Goal: Transaction & Acquisition: Book appointment/travel/reservation

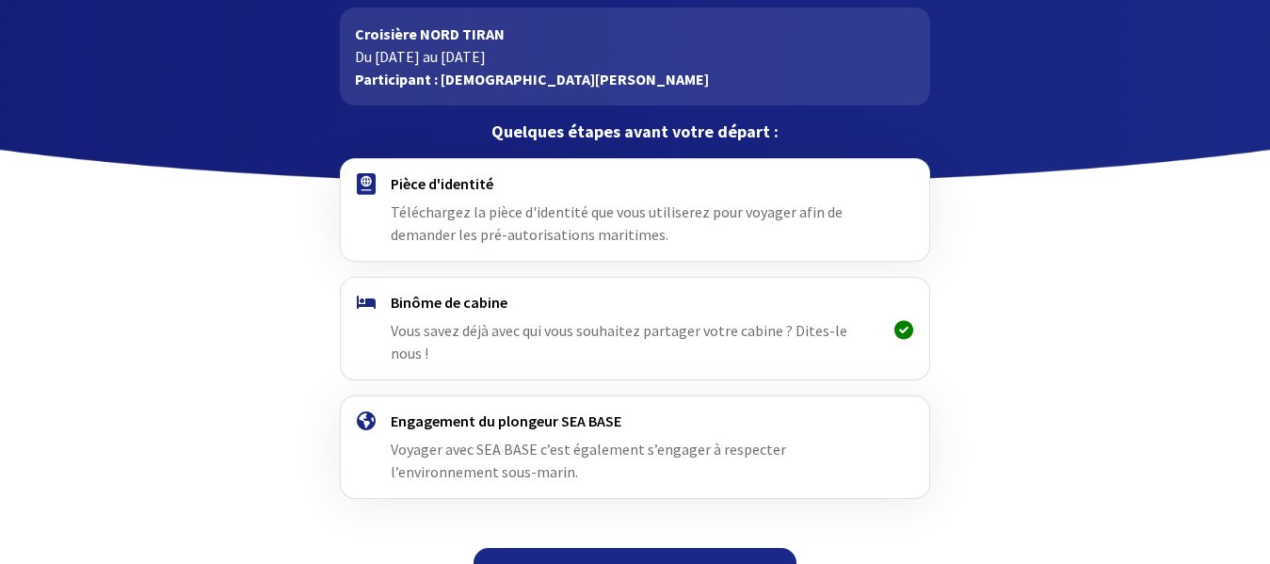
scroll to position [112, 0]
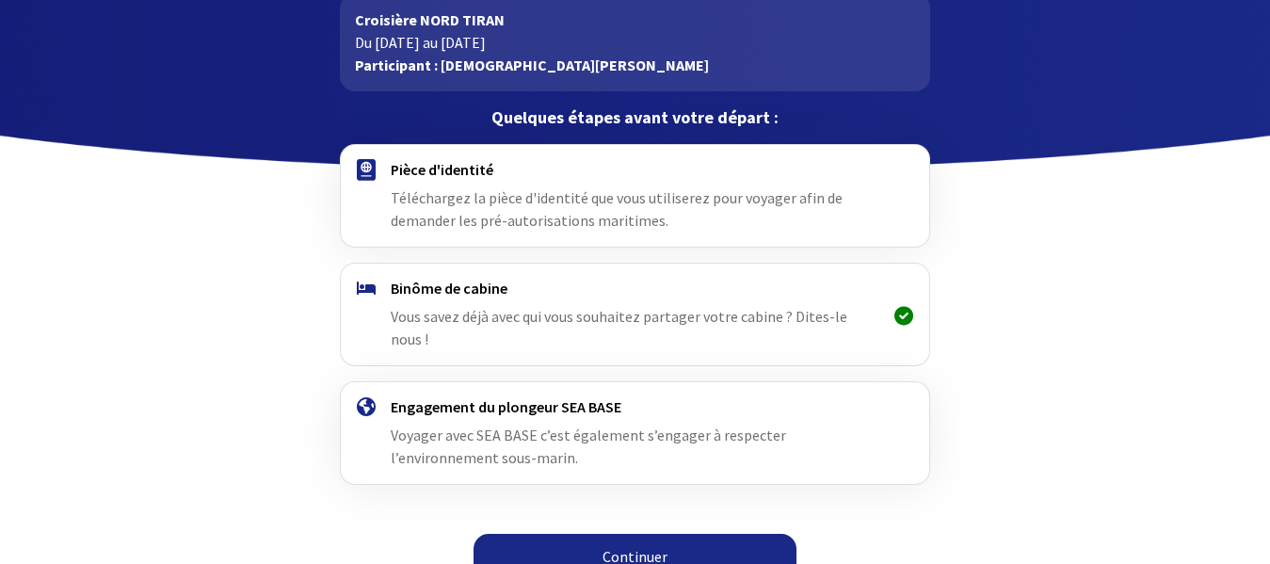
click at [634, 209] on div "Pièce d'identité Téléchargez la pièce d'identité que vous utiliserez pour voyag…" at bounding box center [635, 196] width 489 height 72
click at [457, 222] on span "Téléchargez la pièce d'identité que vous utiliserez pour voyager afin de demand…" at bounding box center [617, 208] width 452 height 41
click at [613, 534] on link "Continuer" at bounding box center [635, 556] width 323 height 45
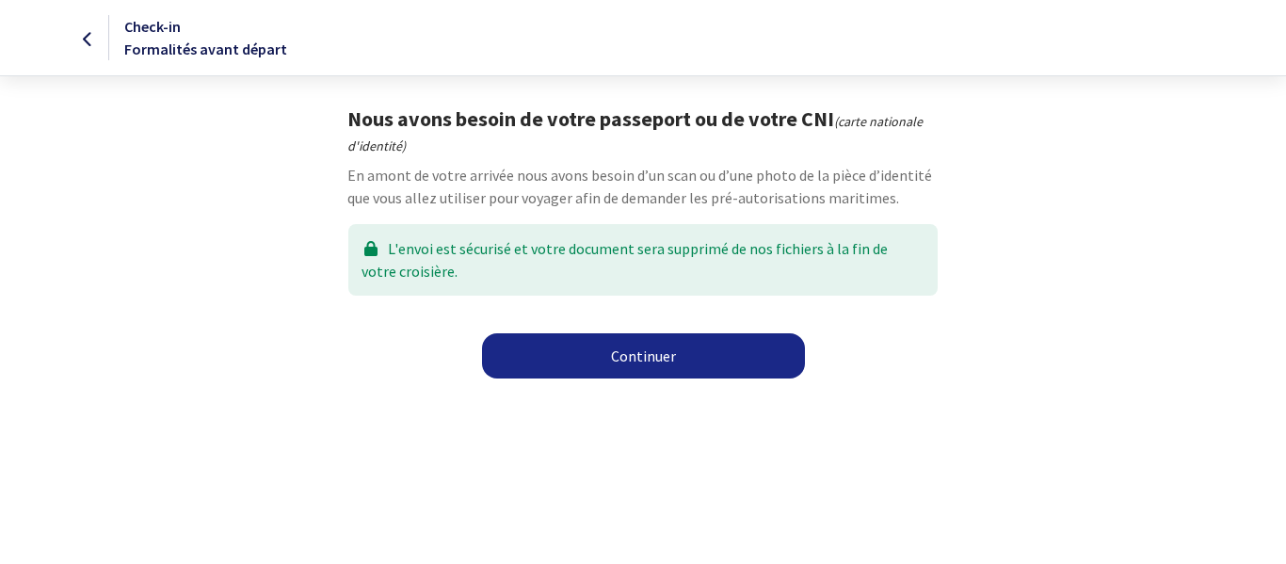
click at [617, 352] on link "Continuer" at bounding box center [643, 355] width 323 height 45
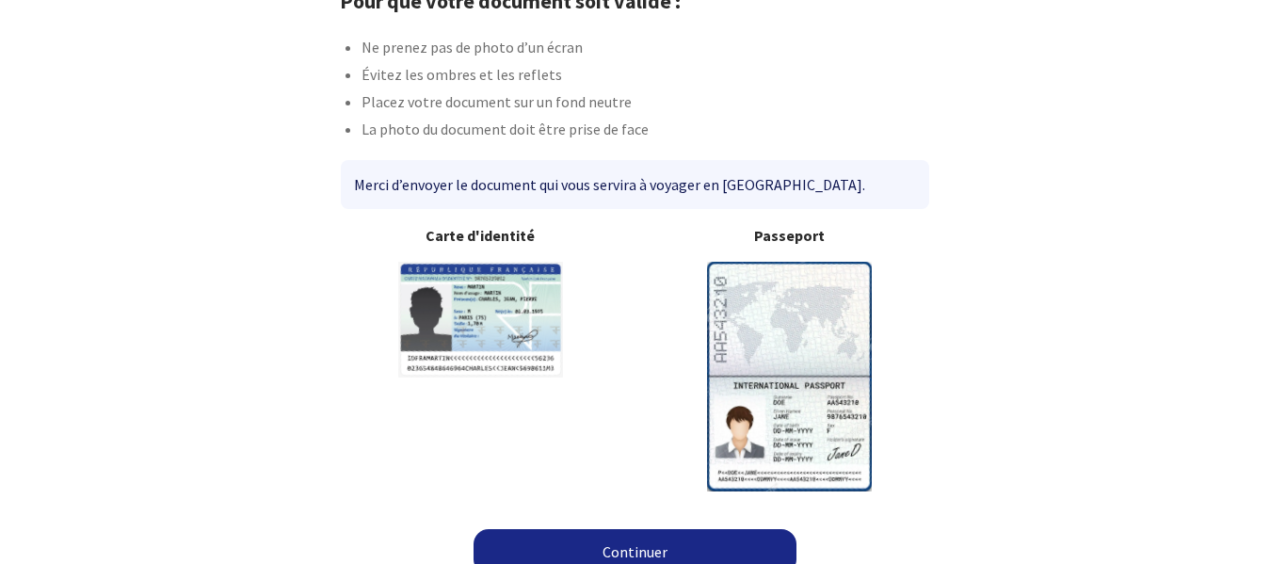
scroll to position [139, 0]
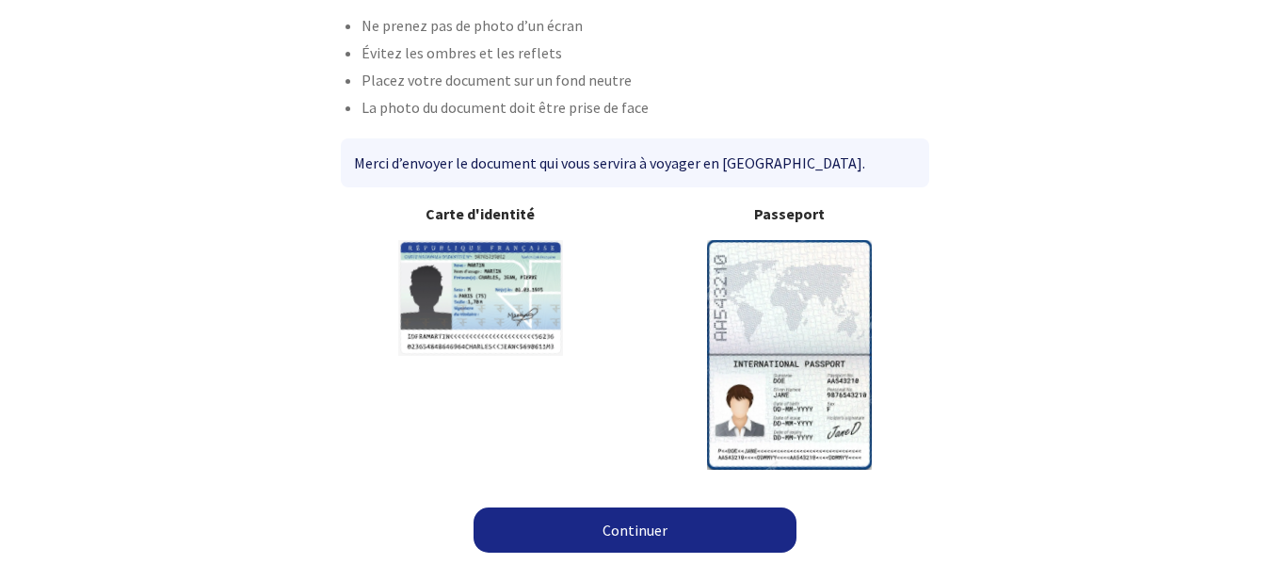
click at [720, 529] on link "Continuer" at bounding box center [635, 529] width 323 height 45
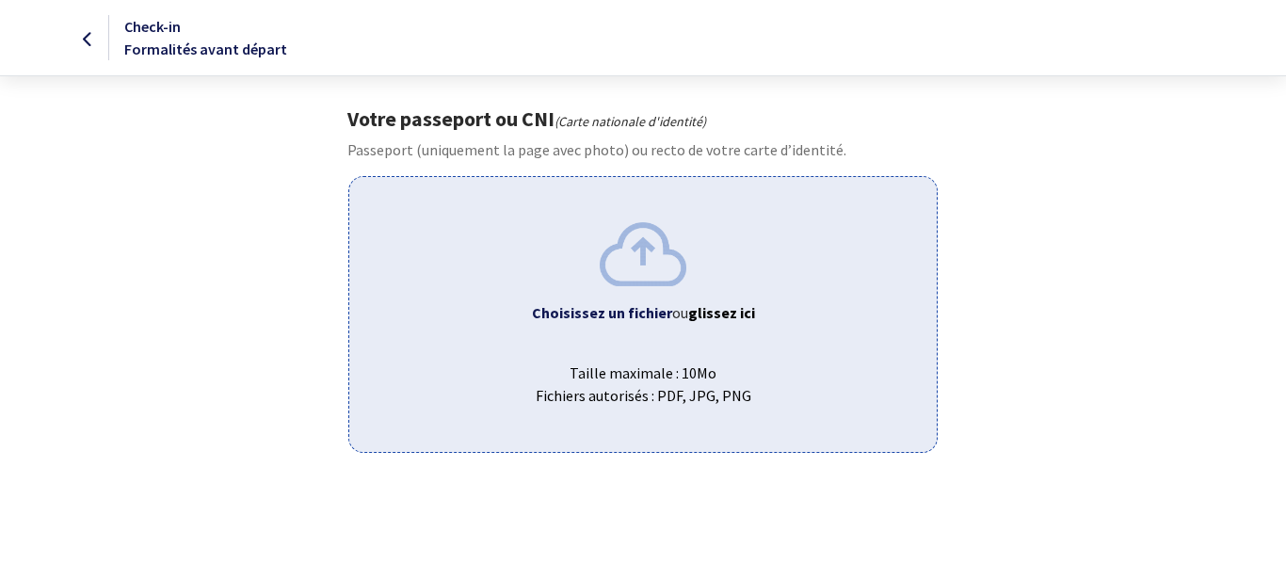
click at [625, 312] on b "Choisissez un fichier" at bounding box center [602, 312] width 140 height 19
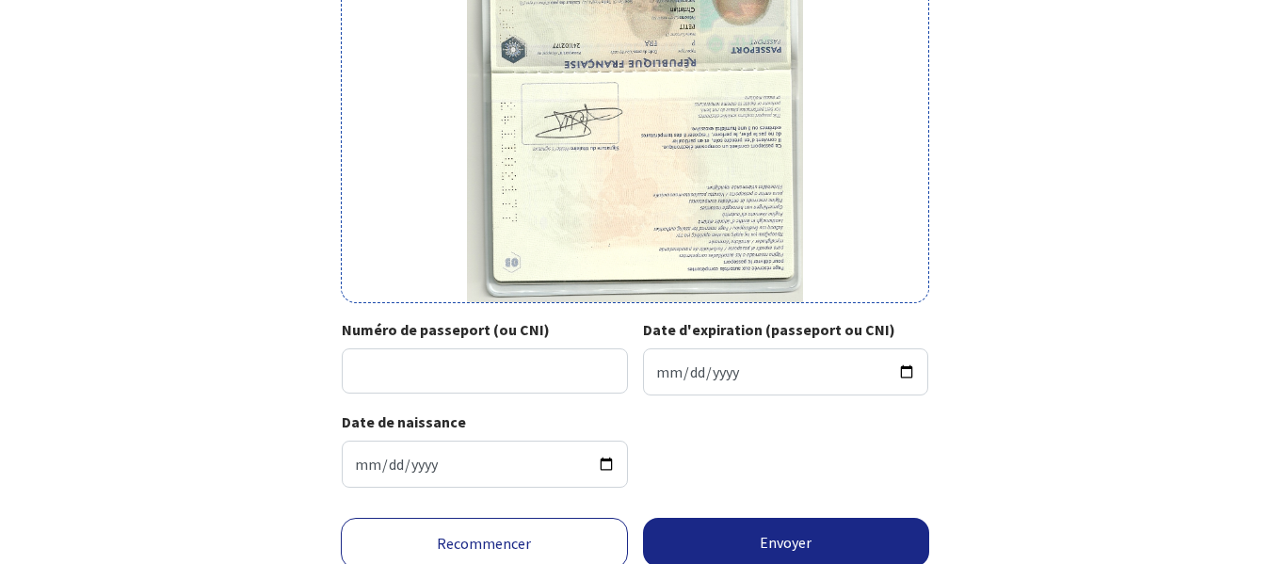
scroll to position [414, 0]
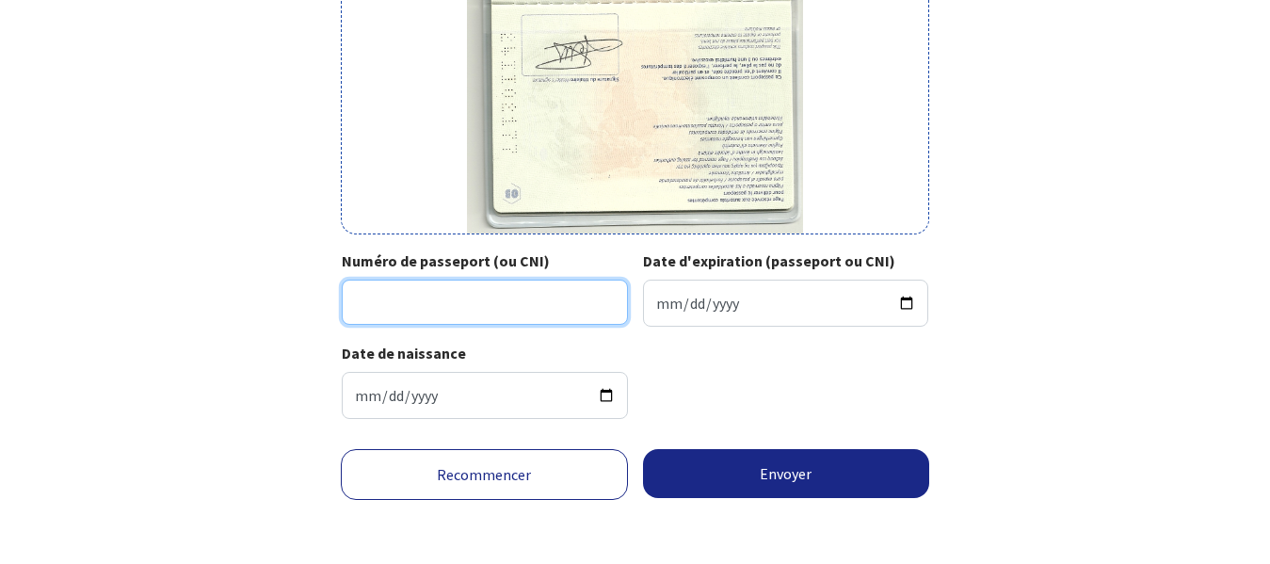
click at [546, 303] on input "Numéro de passeport (ou CNI)" at bounding box center [485, 302] width 286 height 45
type input "24II02177"
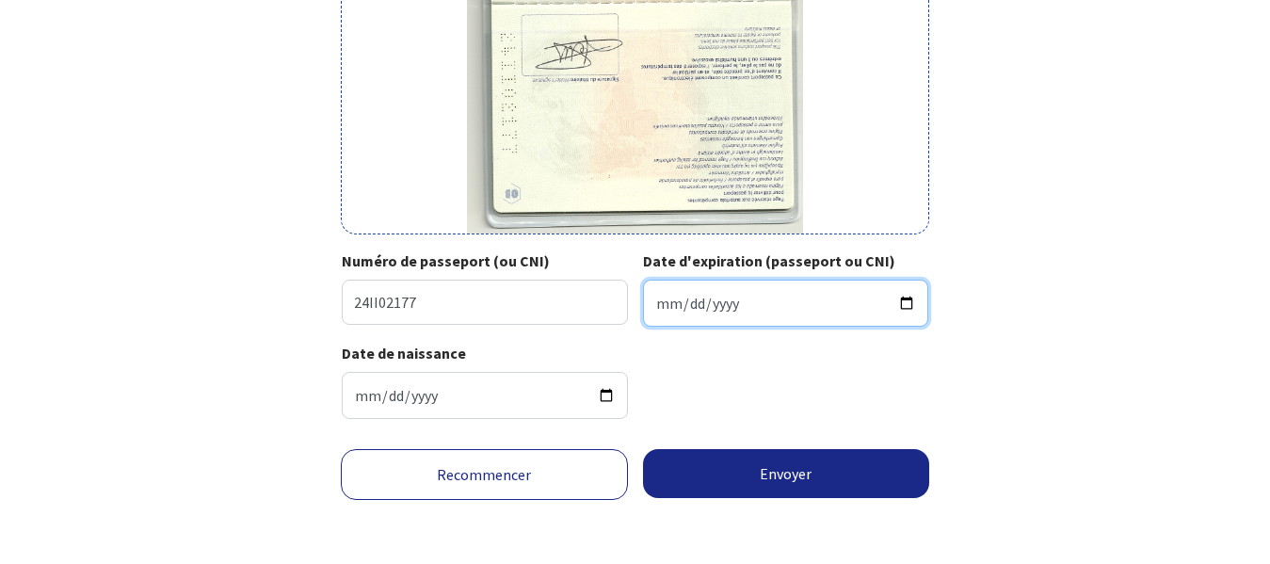
click at [720, 304] on input "Date d'expiration (passeport ou CNI)" at bounding box center [786, 303] width 286 height 47
click at [668, 297] on input "Date d'expiration (passeport ou CNI)" at bounding box center [786, 303] width 286 height 47
type input "[DATE]"
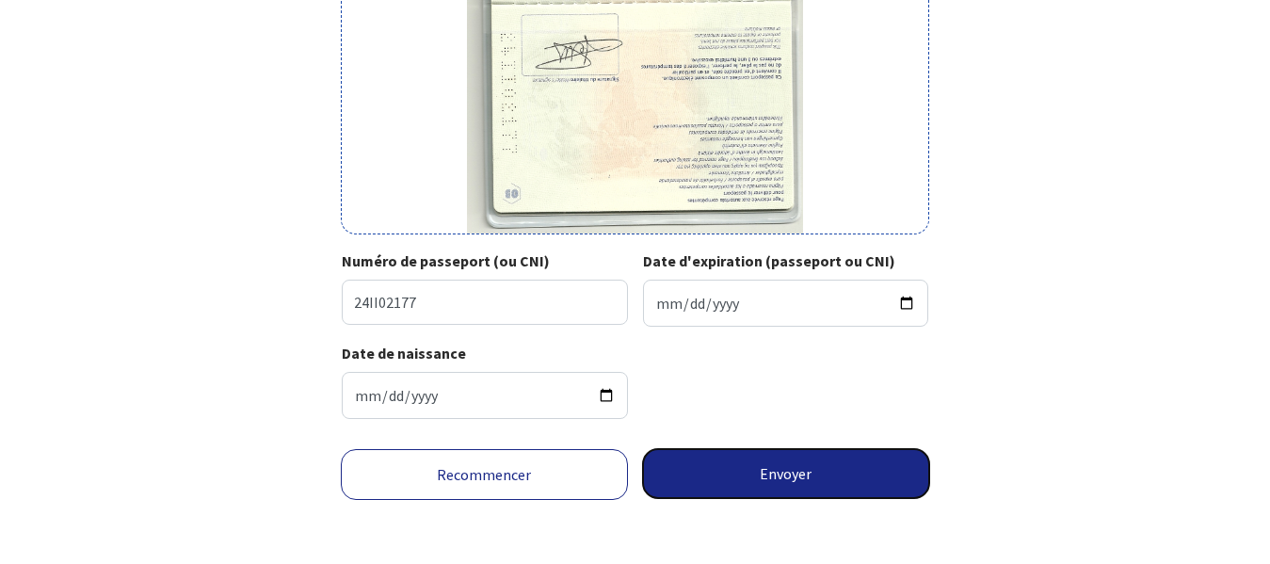
click at [759, 466] on button "Envoyer" at bounding box center [786, 473] width 287 height 49
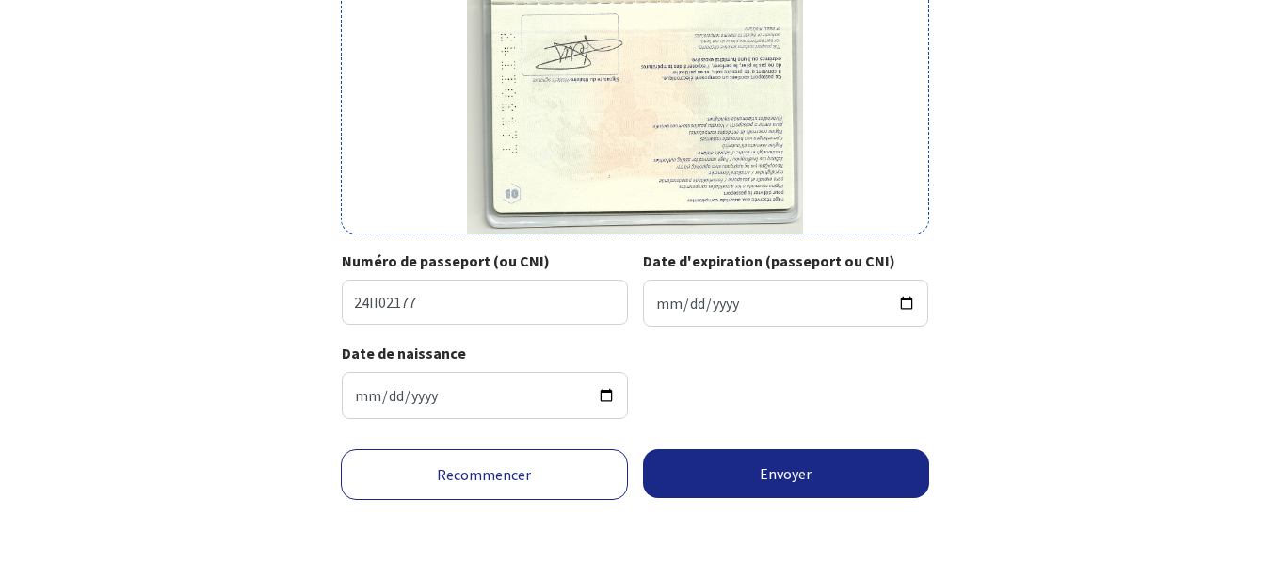
scroll to position [386, 0]
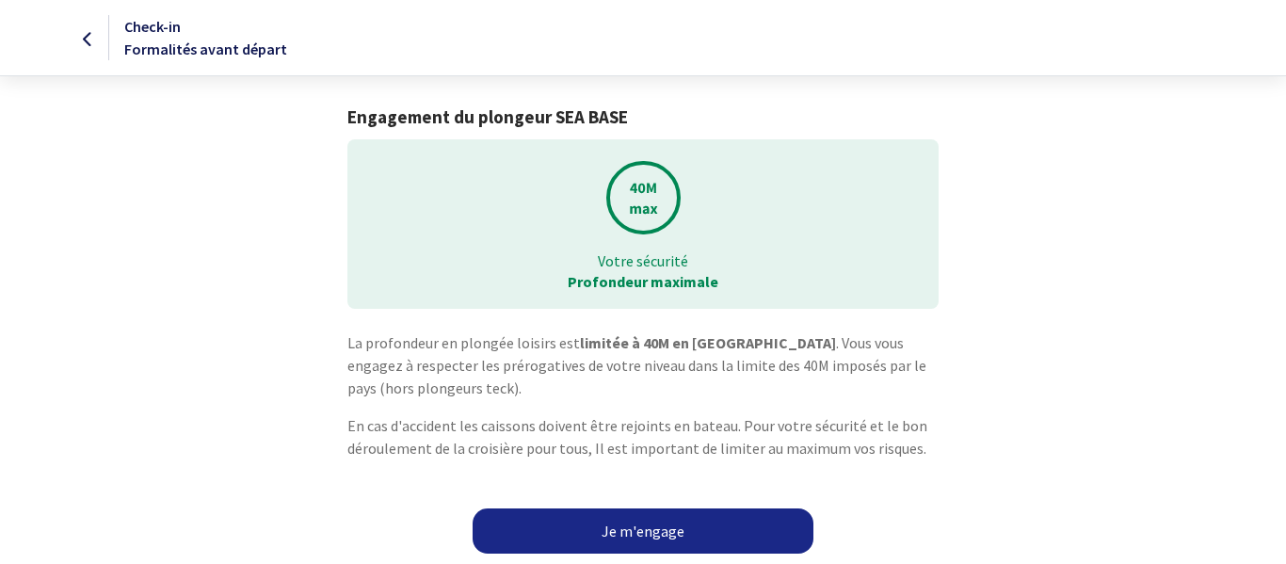
scroll to position [1, 0]
click at [702, 522] on link "Je m'engage" at bounding box center [643, 529] width 341 height 45
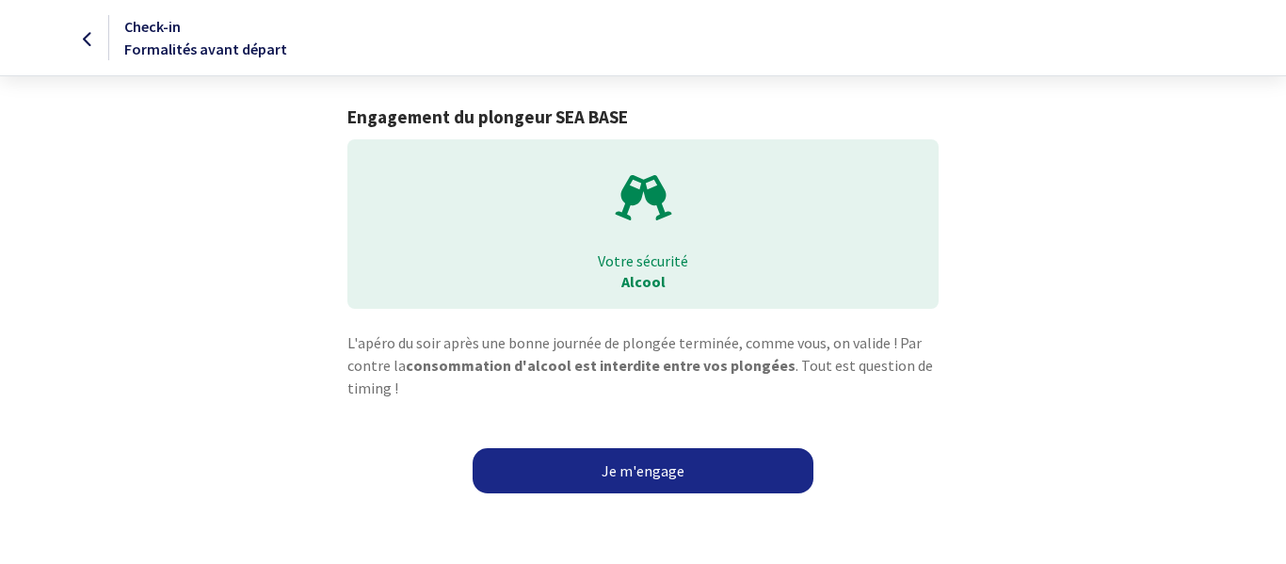
click at [638, 473] on link "Je m'engage" at bounding box center [643, 470] width 341 height 45
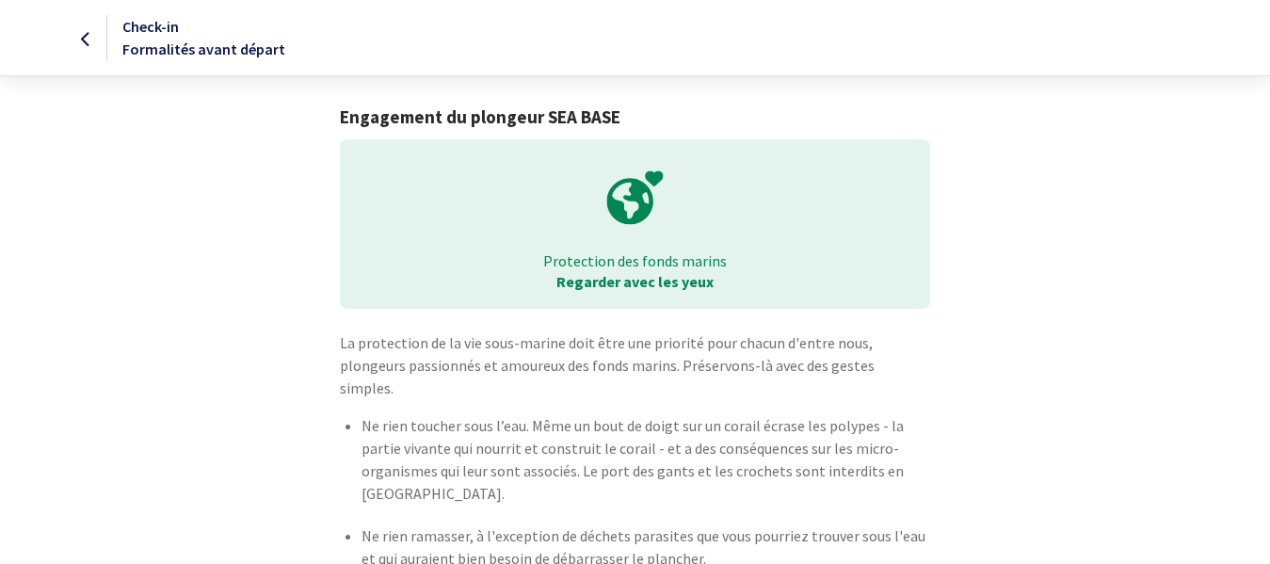
scroll to position [108, 0]
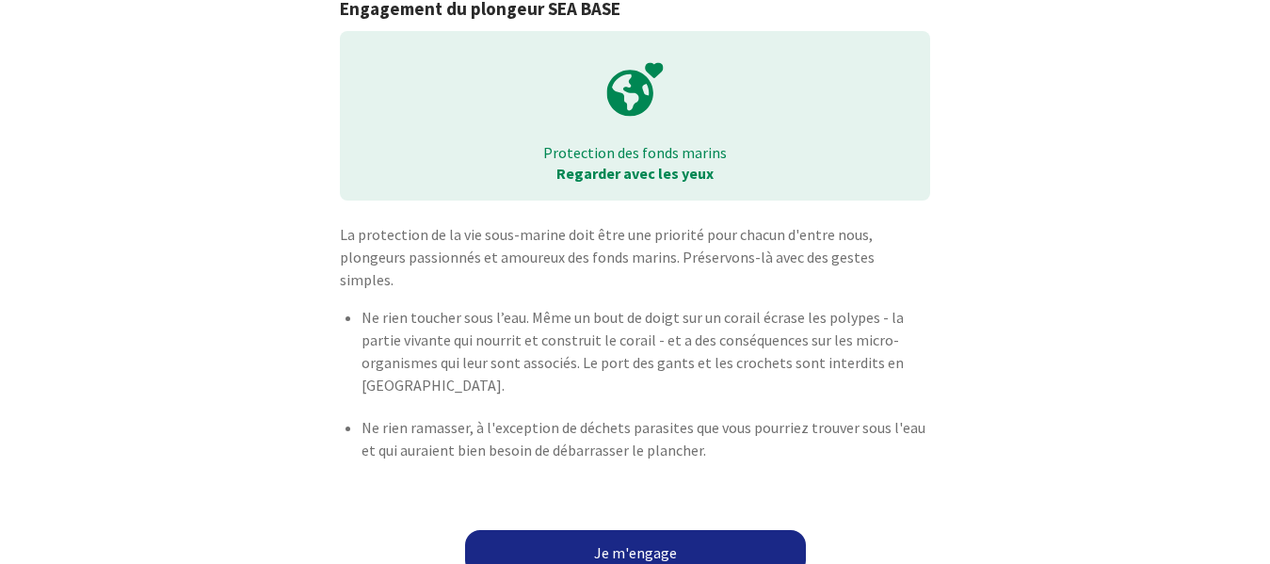
click at [647, 531] on link "Je m'engage" at bounding box center [635, 552] width 341 height 45
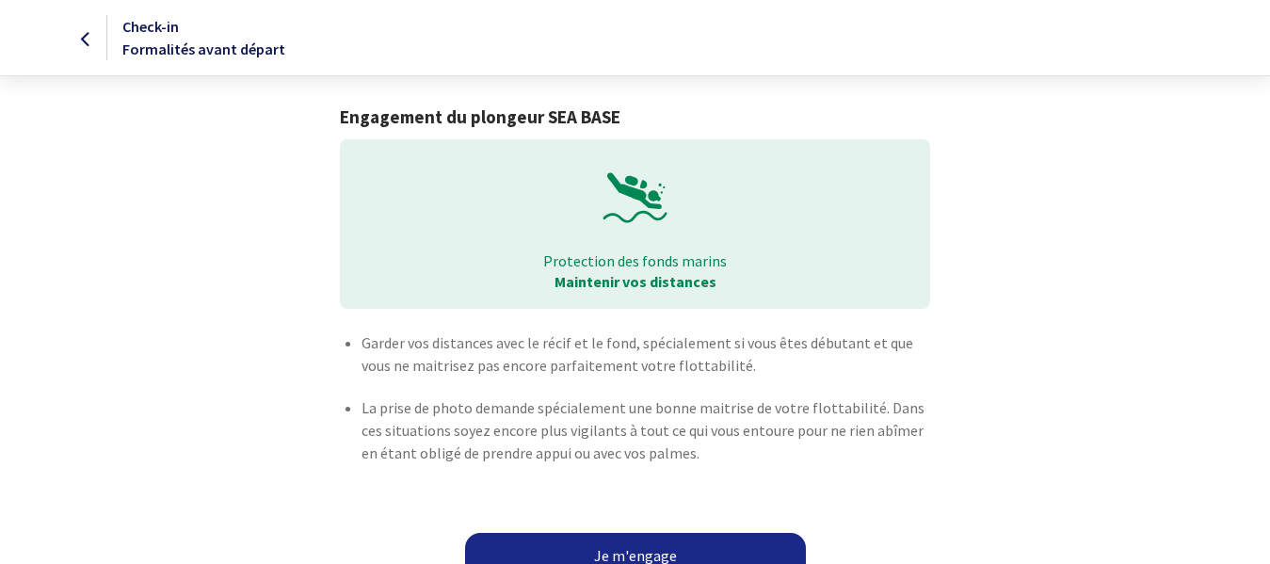
scroll to position [25, 0]
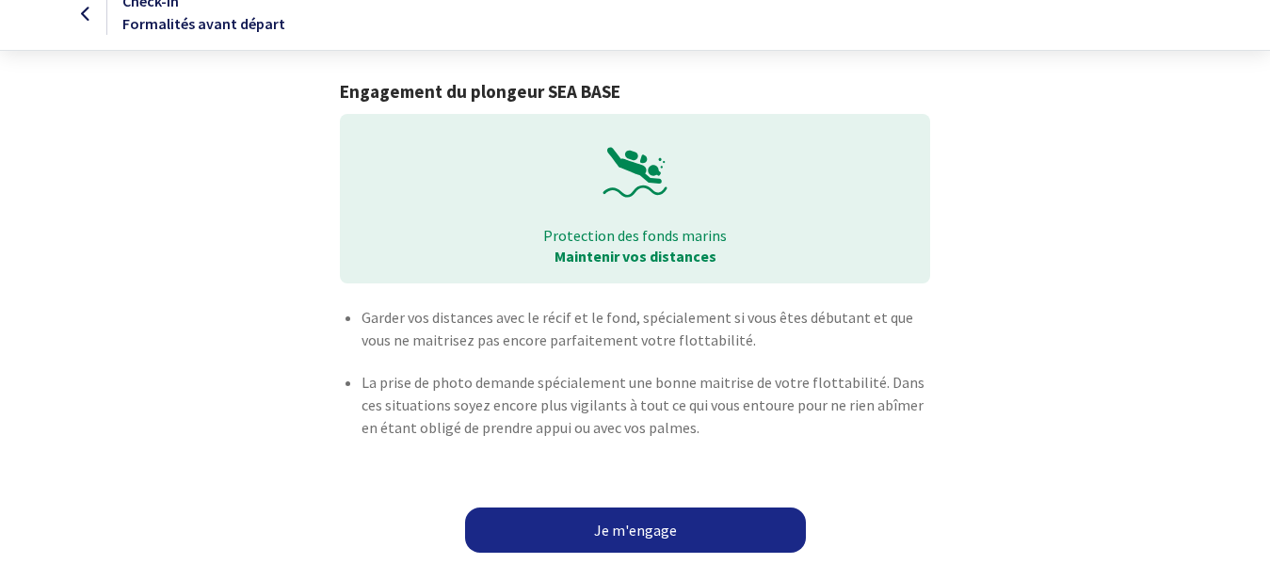
click at [642, 532] on link "Je m'engage" at bounding box center [635, 529] width 341 height 45
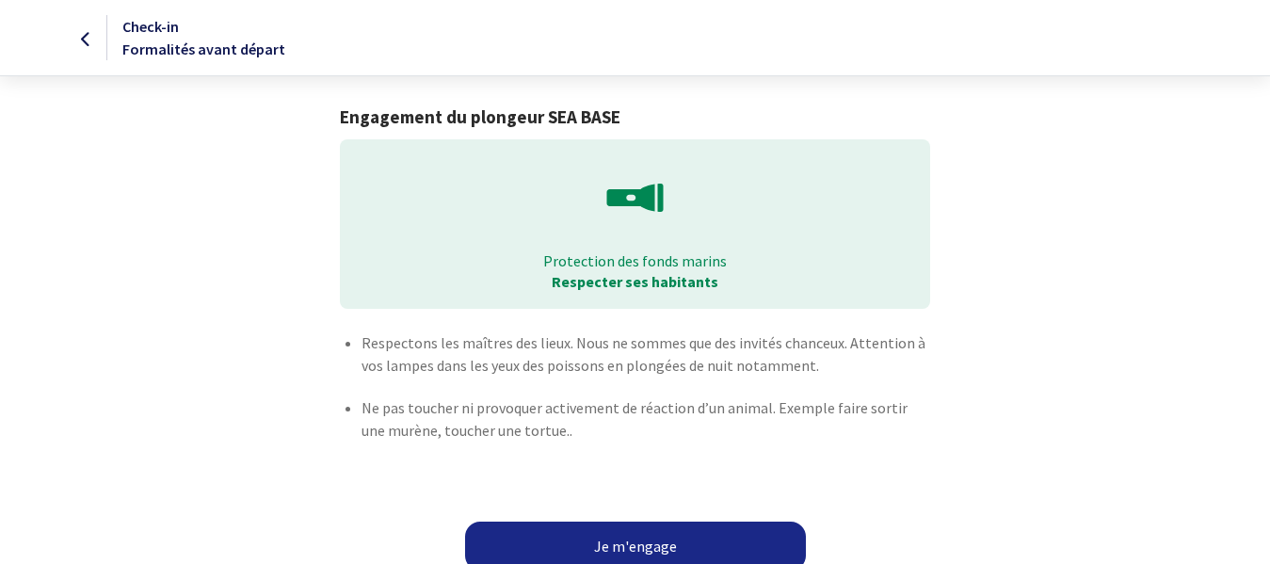
scroll to position [29, 0]
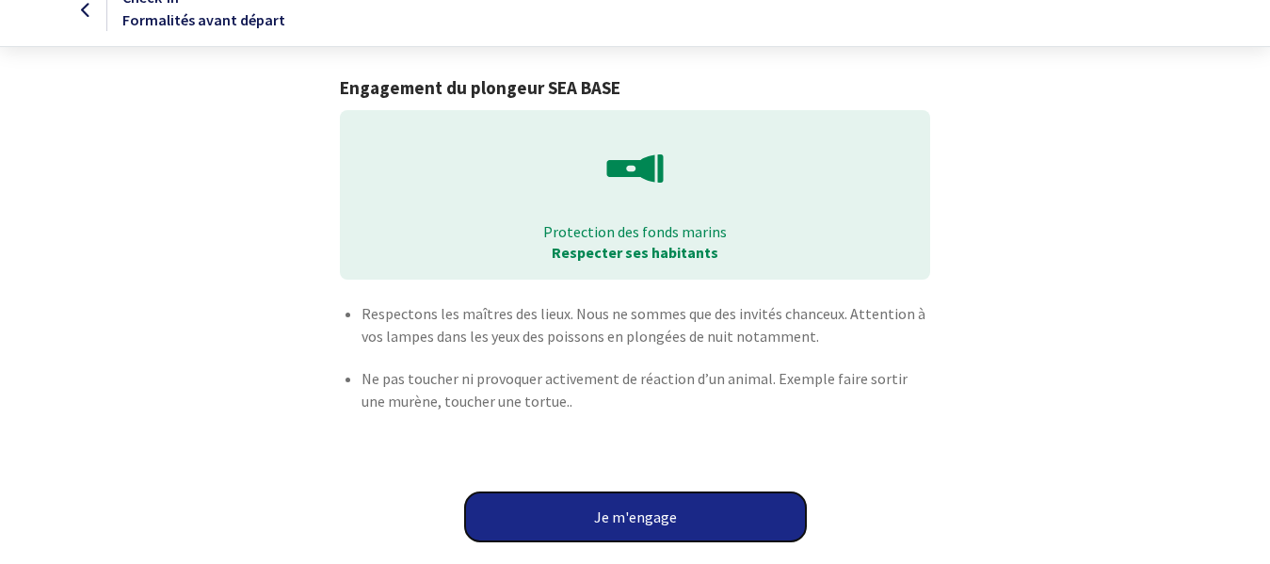
click at [640, 518] on button "Je m'engage" at bounding box center [635, 516] width 341 height 49
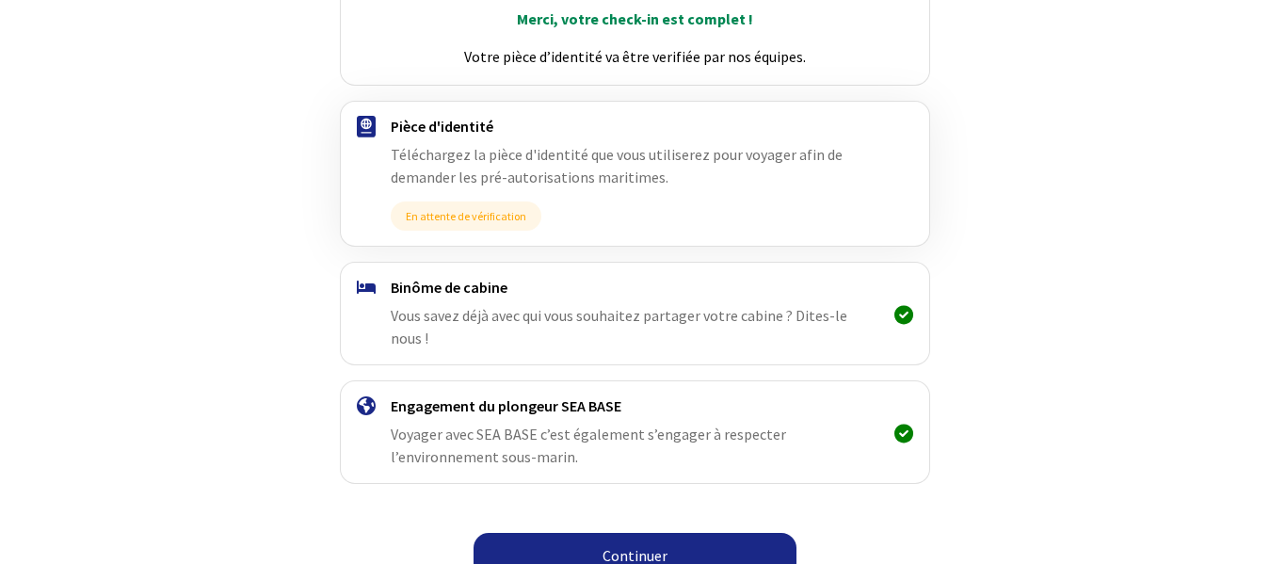
scroll to position [288, 0]
click at [652, 534] on link "Continuer" at bounding box center [635, 556] width 323 height 45
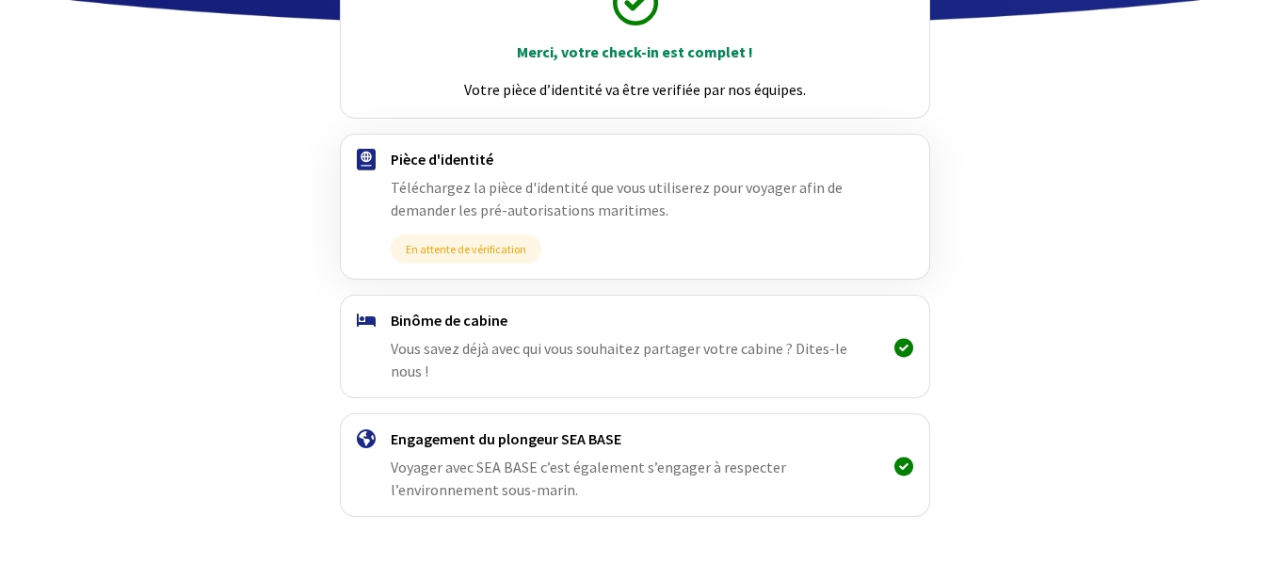
scroll to position [292, 0]
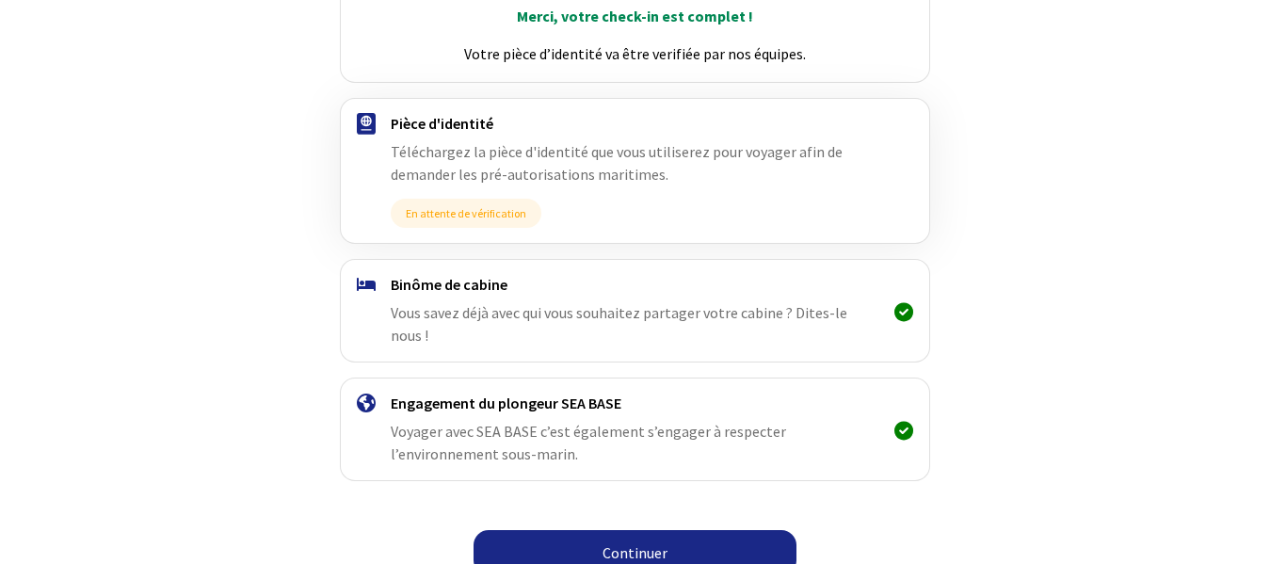
click at [640, 530] on link "Continuer" at bounding box center [635, 552] width 323 height 45
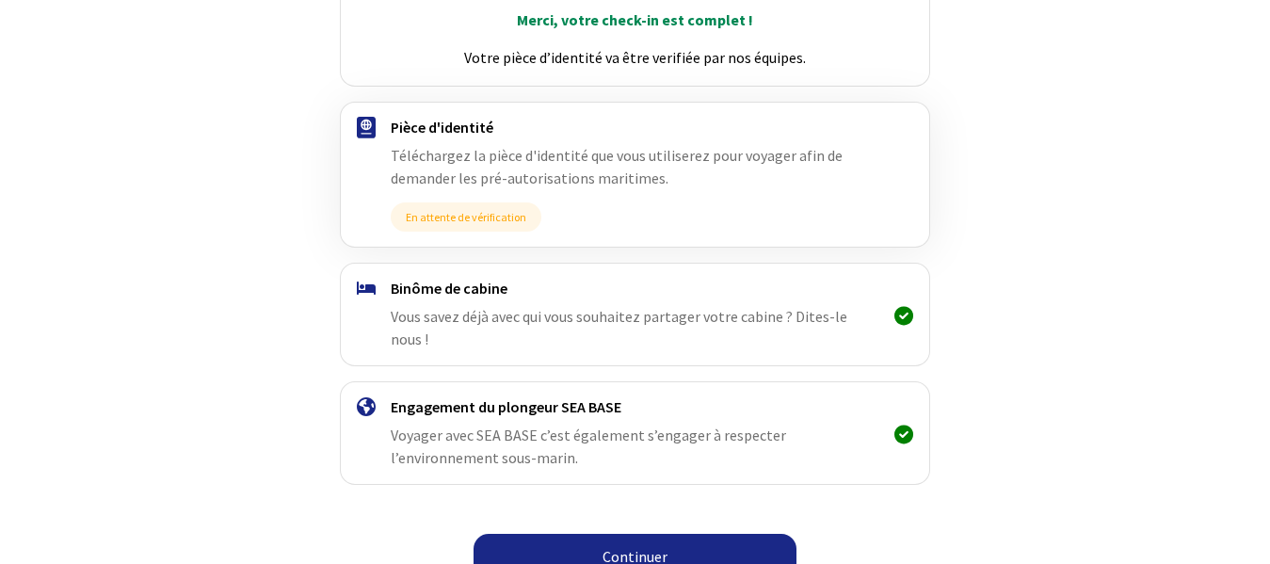
scroll to position [292, 0]
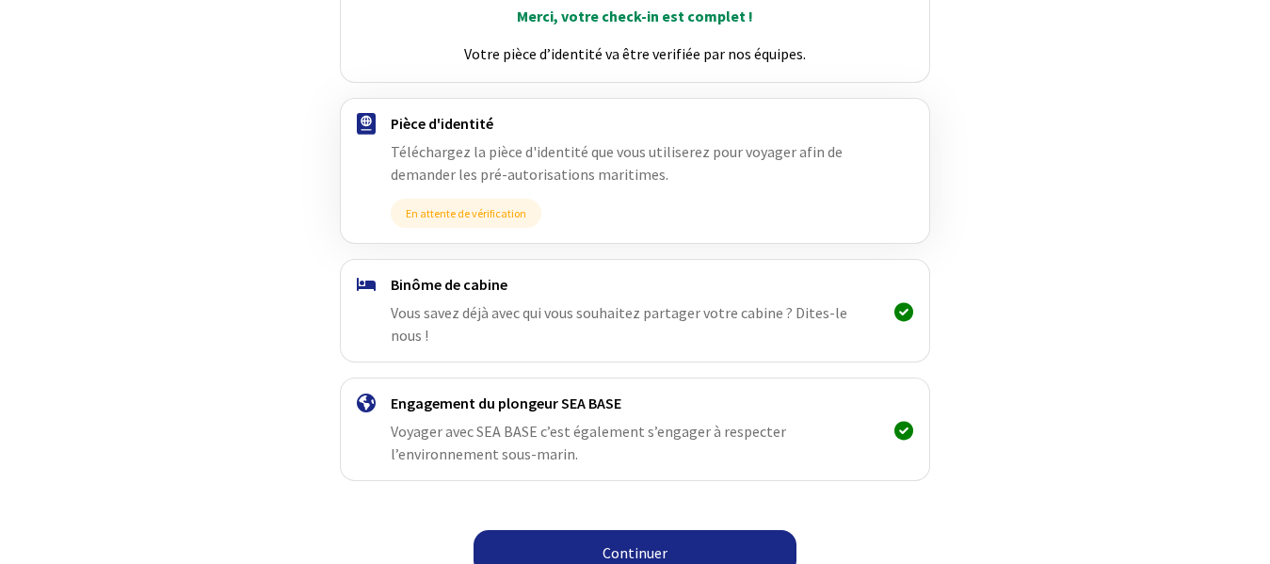
click at [614, 530] on link "Continuer" at bounding box center [635, 552] width 323 height 45
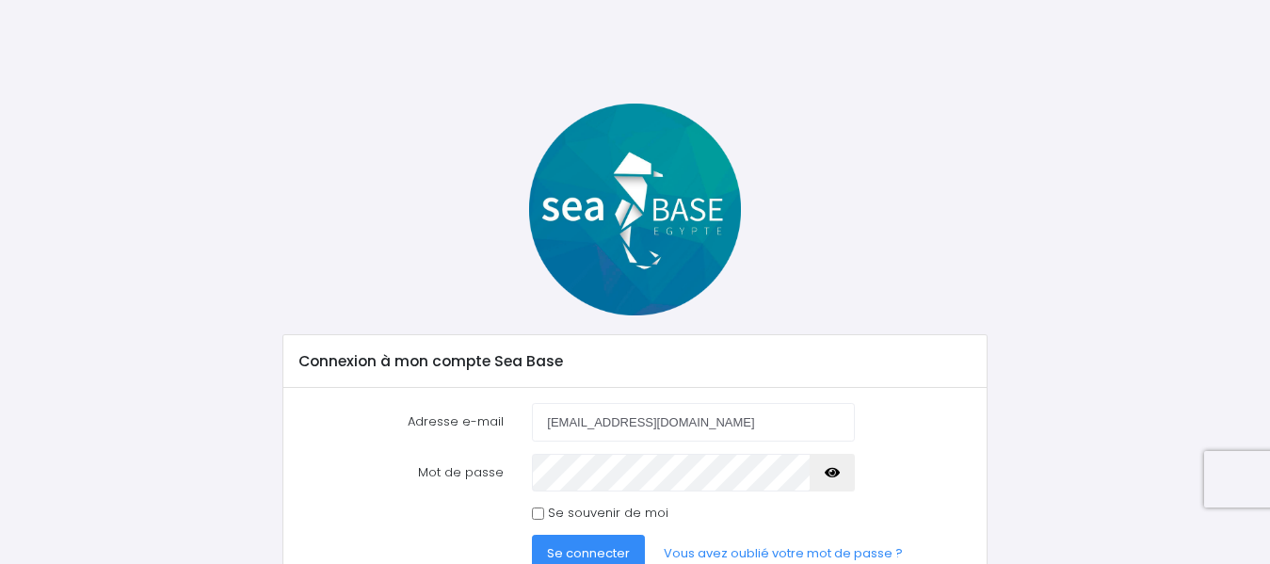
scroll to position [90, 0]
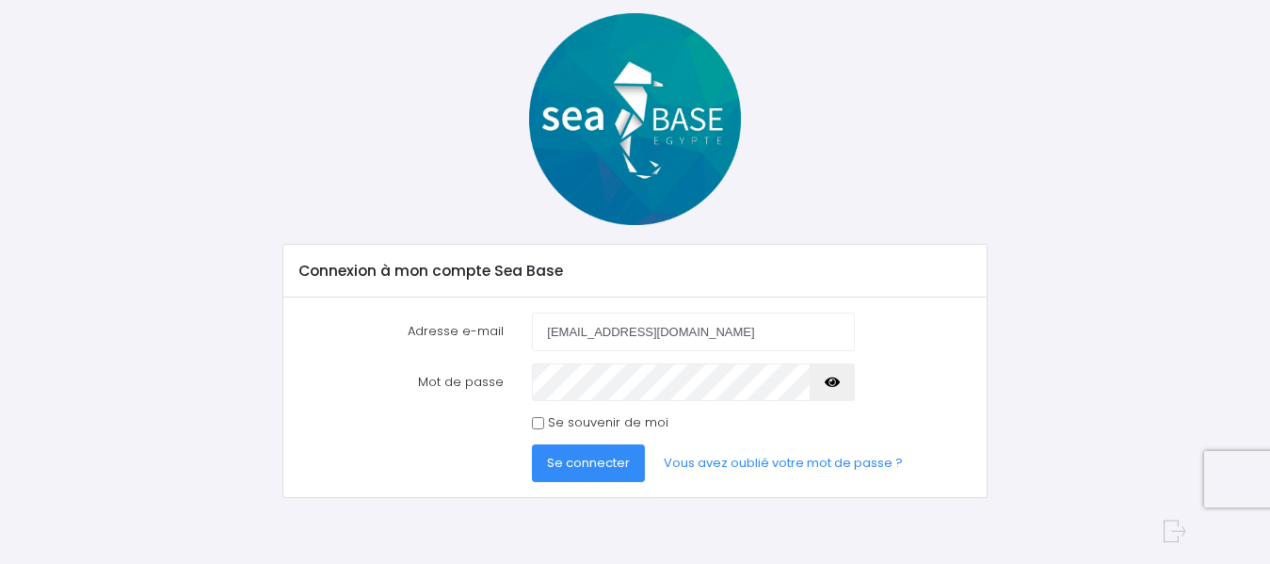
click at [538, 419] on input "Se souvenir de moi" at bounding box center [538, 423] width 12 height 12
checkbox input "true"
click at [560, 465] on span "Se connecter" at bounding box center [588, 463] width 83 height 18
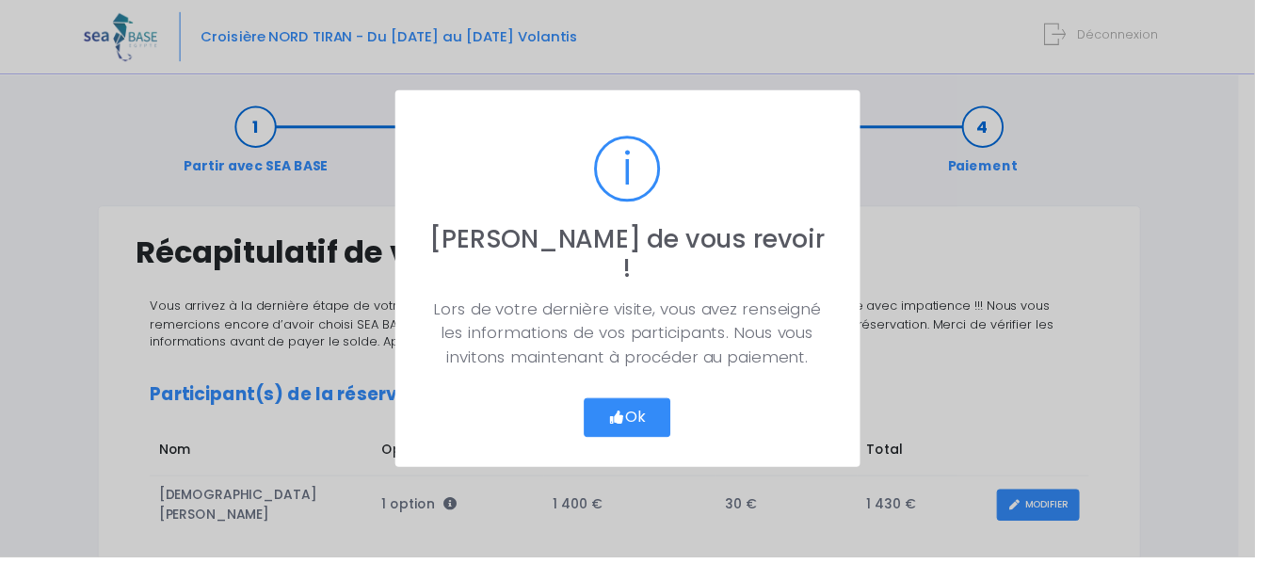
click at [656, 411] on button "Ok" at bounding box center [635, 423] width 89 height 40
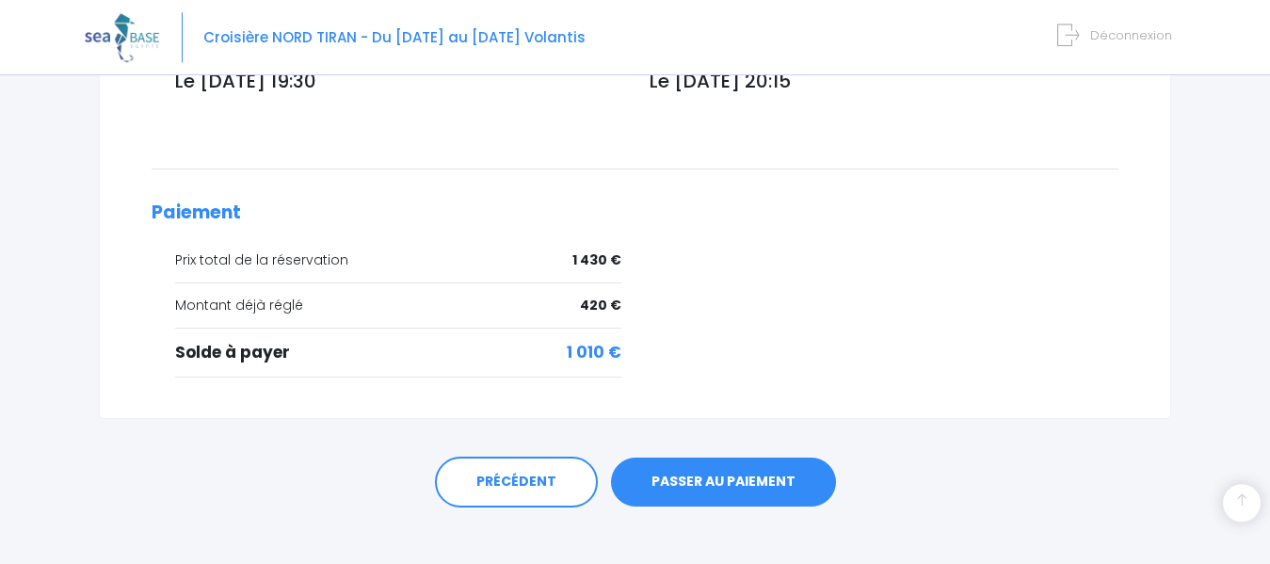
scroll to position [761, 0]
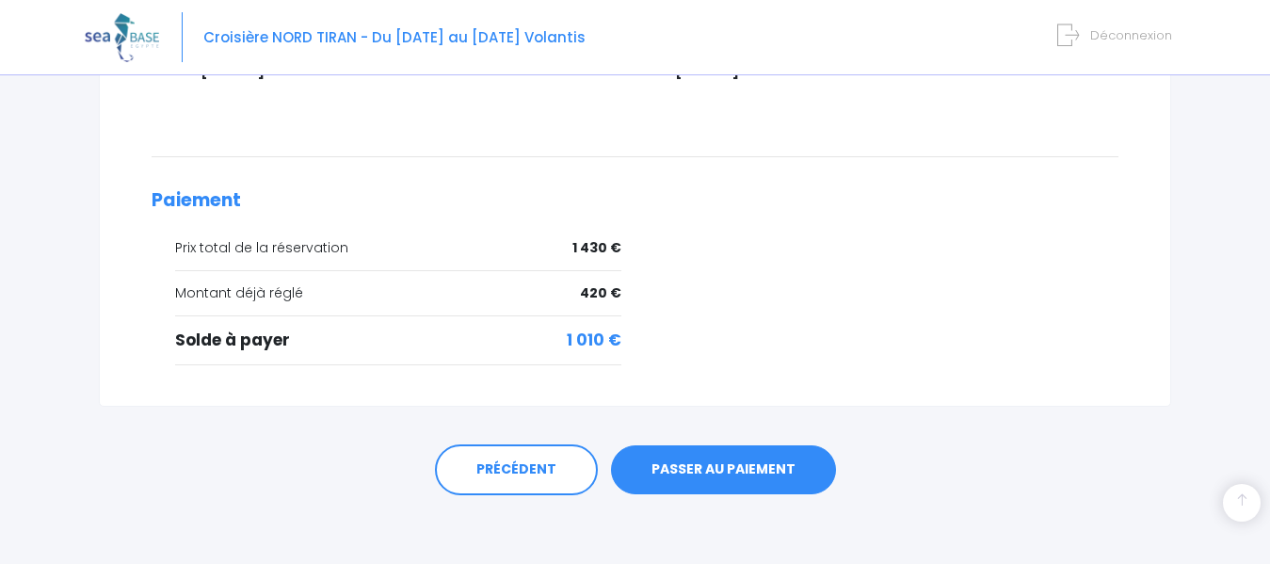
click at [702, 465] on link "PASSER AU PAIEMENT" at bounding box center [723, 469] width 225 height 49
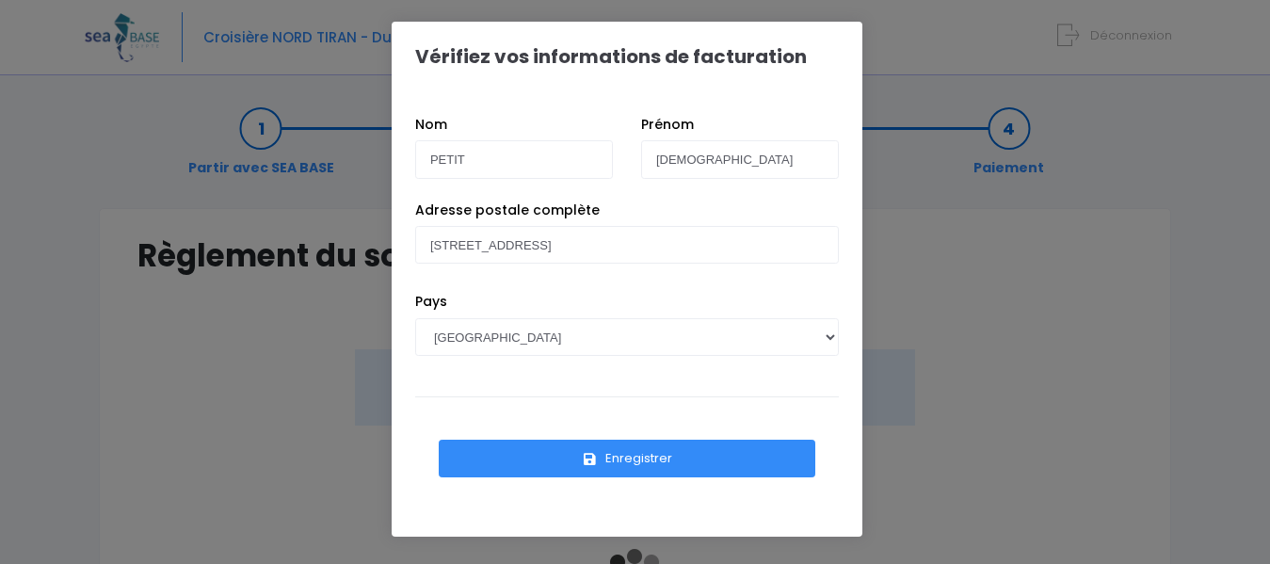
click at [662, 460] on button "Enregistrer" at bounding box center [627, 459] width 377 height 38
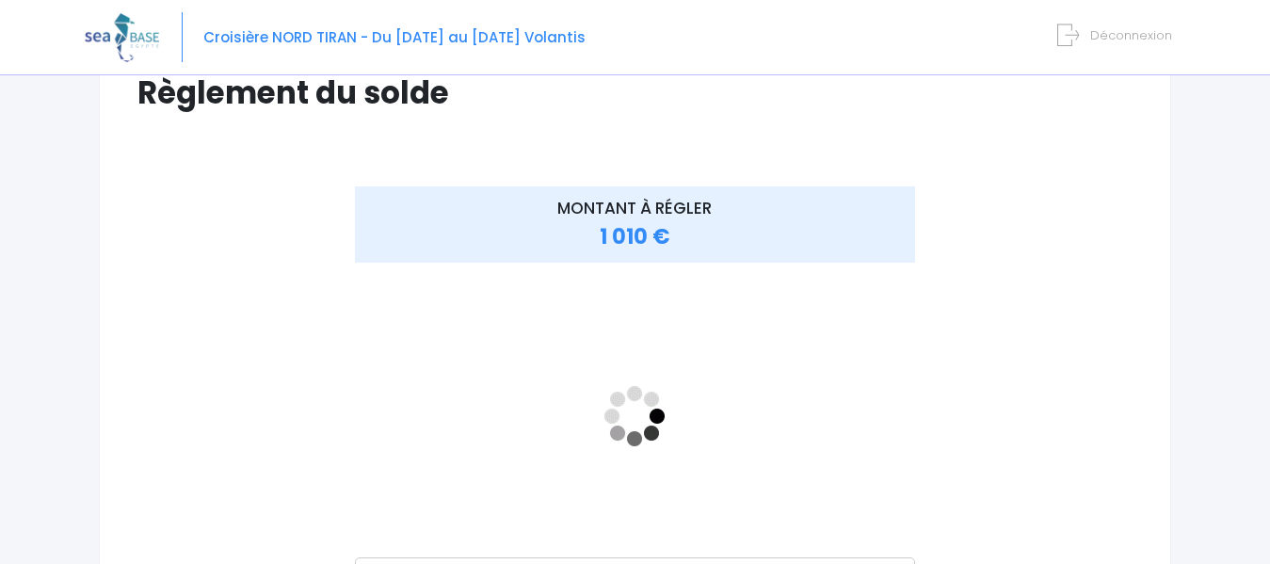
scroll to position [164, 0]
click at [647, 368] on iframe "<!-- //required -->" at bounding box center [635, 415] width 560 height 282
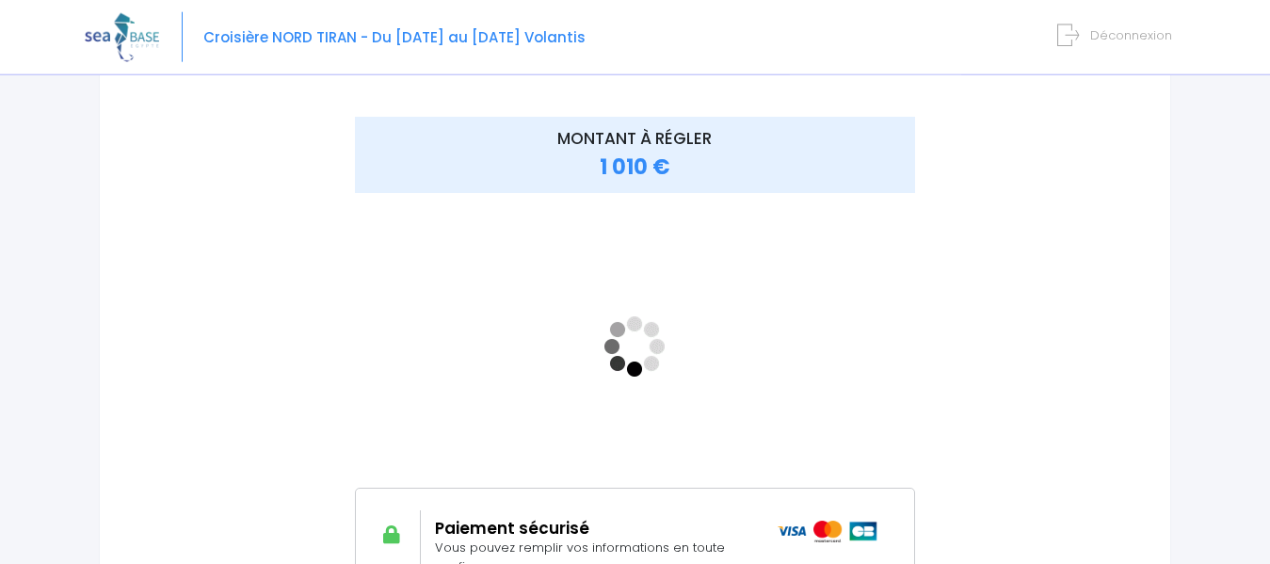
scroll to position [236, 0]
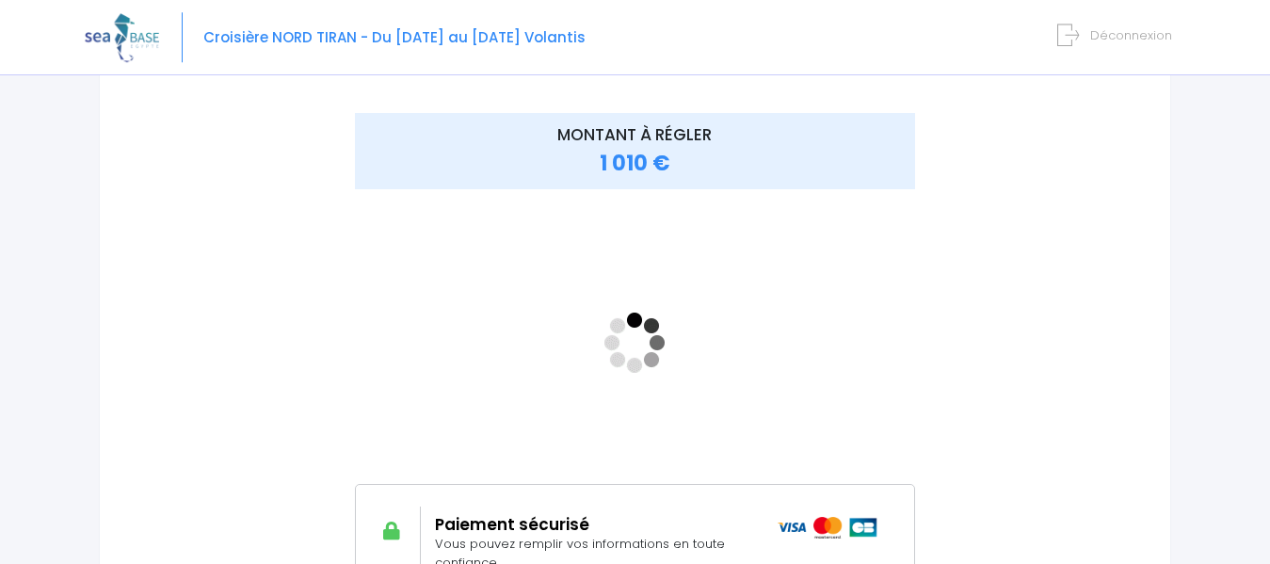
click at [1026, 419] on div "MONTANT À RÉGLER 1 010 €" at bounding box center [634, 367] width 995 height 509
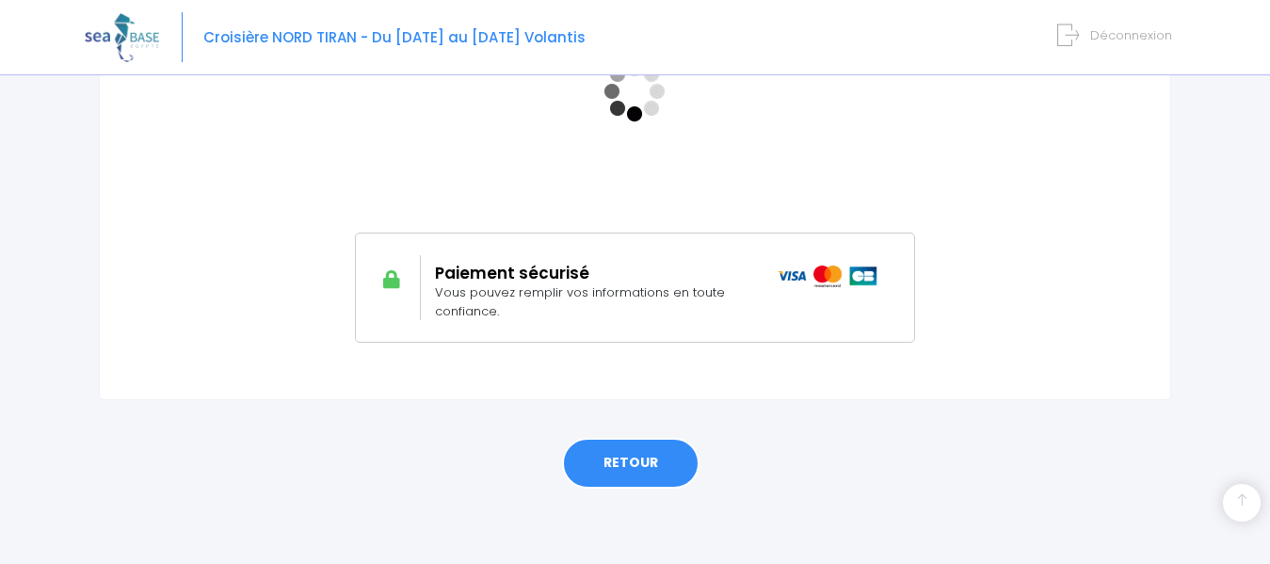
click at [640, 469] on link "RETOUR" at bounding box center [630, 463] width 137 height 51
